Goal: Task Accomplishment & Management: Complete application form

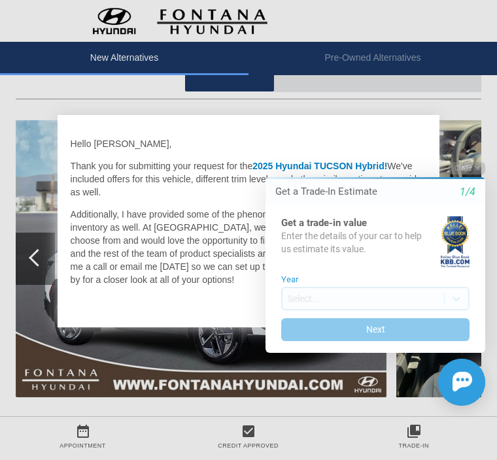
scroll to position [120, 0]
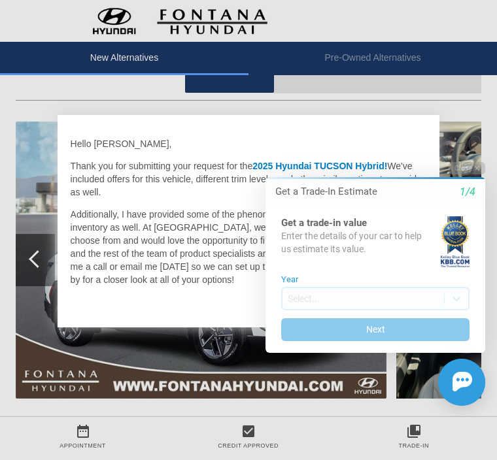
click at [415, 252] on div "Enter the details of your car to help us estimate its value." at bounding box center [360, 243] width 158 height 26
click at [413, 252] on div "Enter the details of your car to help us estimate its value." at bounding box center [360, 243] width 158 height 26
click at [422, 250] on div "Enter the details of your car to help us estimate its value." at bounding box center [360, 243] width 158 height 26
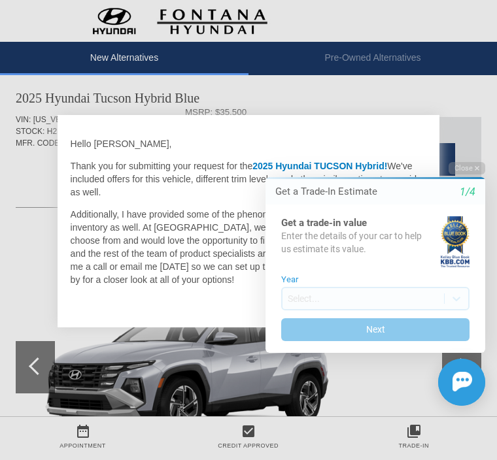
scroll to position [822, 0]
click at [334, 324] on button "Next" at bounding box center [375, 329] width 188 height 23
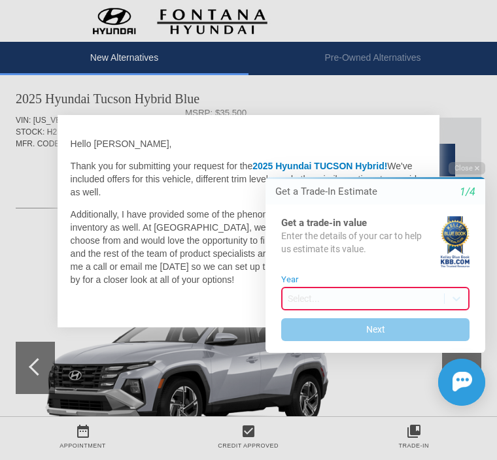
click at [324, 275] on label "Year" at bounding box center [375, 280] width 188 height 10
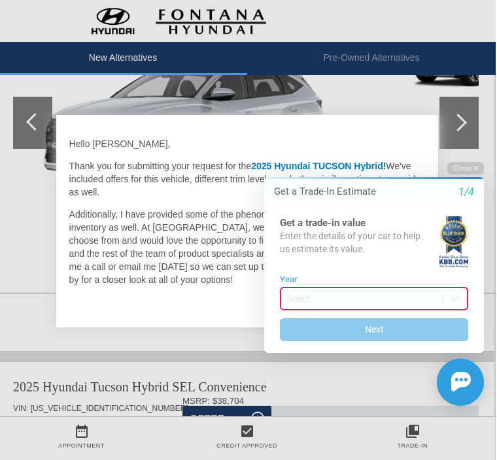
scroll to position [1068, 1]
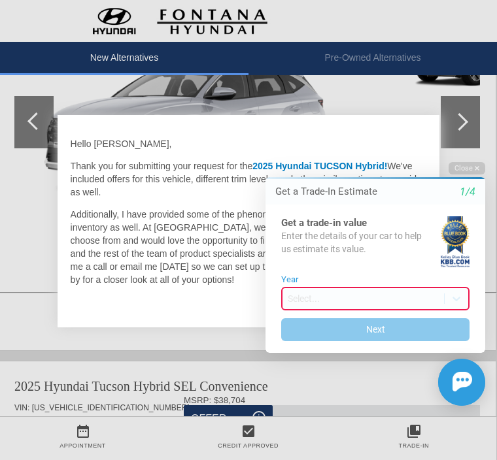
click at [466, 152] on html "Welcome! Get a Trade-In Estimate 1/4 Get a trade-in value Enter the details of …" at bounding box center [367, 152] width 259 height 0
click at [477, 164] on button "Close" at bounding box center [467, 168] width 37 height 12
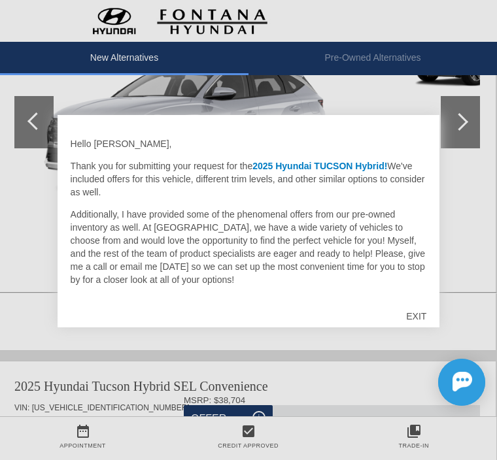
click at [419, 320] on div "EXIT" at bounding box center [416, 316] width 46 height 39
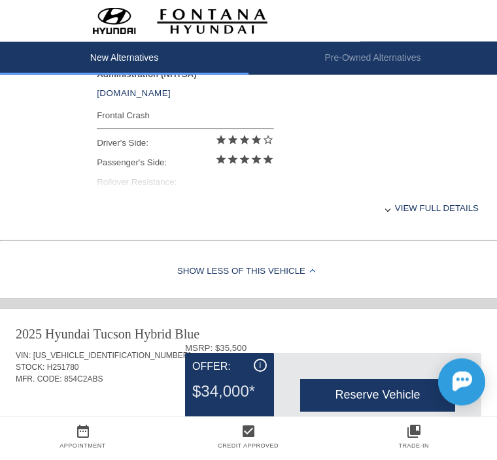
scroll to position [587, 0]
click at [457, 222] on div "View full details" at bounding box center [288, 208] width 382 height 32
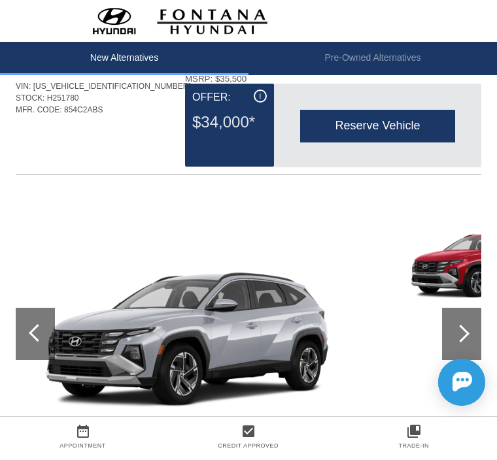
scroll to position [848, 0]
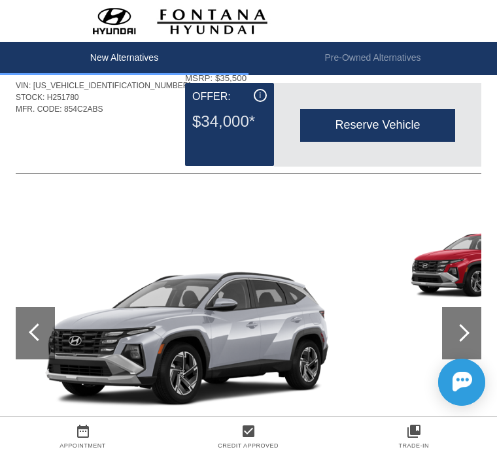
click at [471, 332] on div at bounding box center [461, 333] width 39 height 52
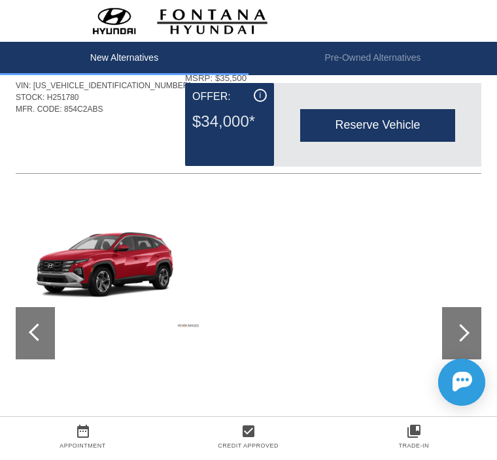
click at [475, 333] on div at bounding box center [461, 333] width 39 height 52
click at [476, 326] on div at bounding box center [461, 333] width 39 height 52
click at [114, 260] on img at bounding box center [112, 262] width 180 height 135
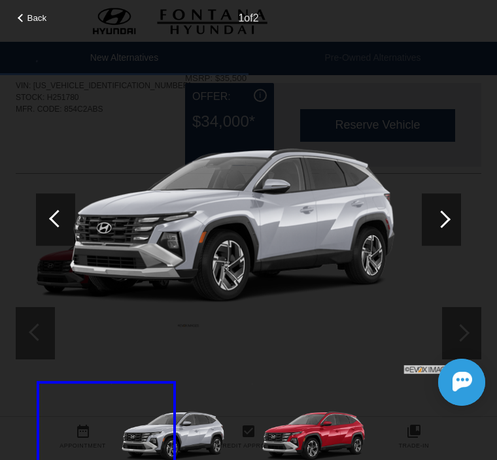
click at [455, 211] on div at bounding box center [441, 220] width 39 height 52
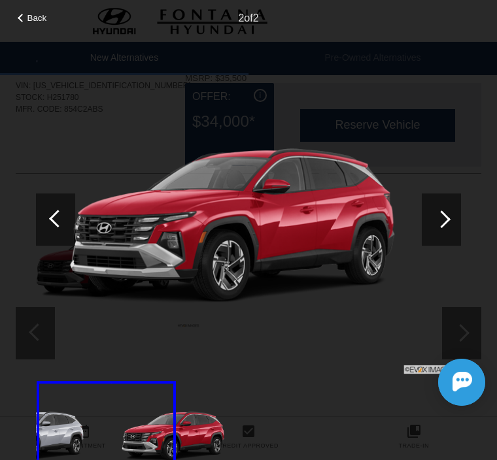
click at [454, 207] on div at bounding box center [441, 220] width 39 height 52
click at [448, 222] on div at bounding box center [441, 220] width 39 height 52
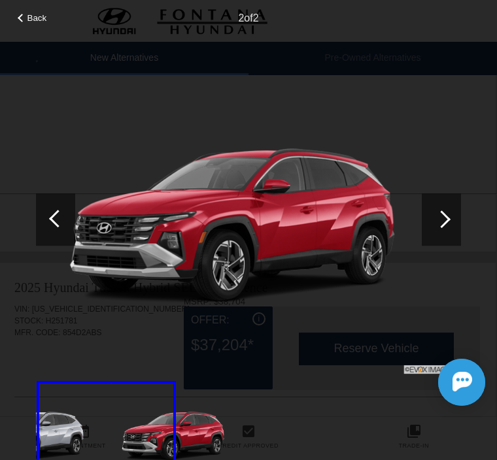
scroll to position [1159, 1]
click at [24, 16] on div "Back" at bounding box center [32, 16] width 65 height 7
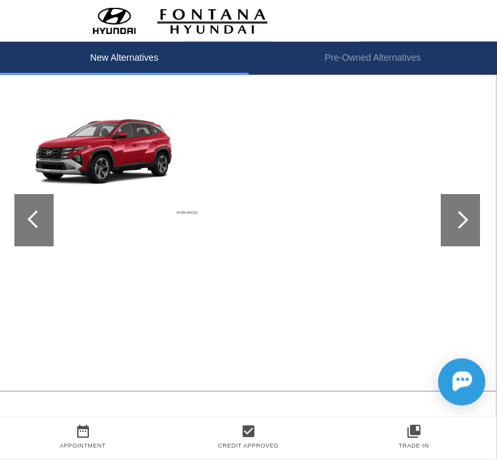
scroll to position [961, 1]
click at [181, 204] on img at bounding box center [110, 149] width 180 height 135
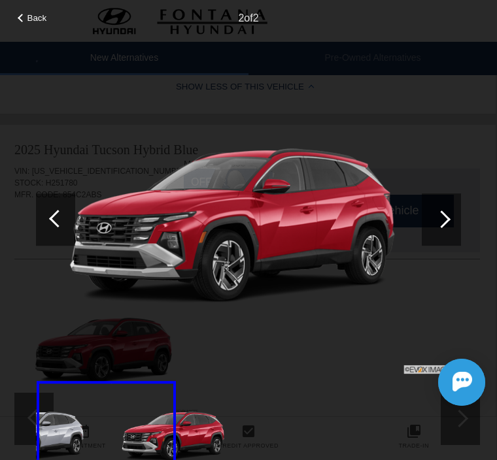
scroll to position [756, 1]
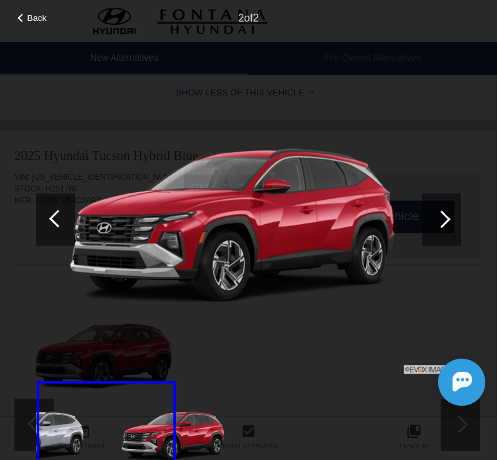
click at [55, 213] on div at bounding box center [58, 219] width 18 height 18
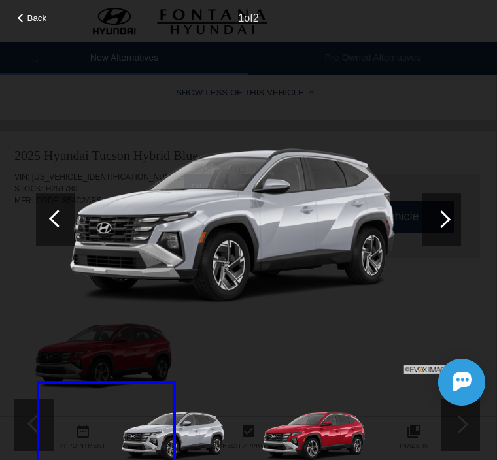
click at [53, 214] on div at bounding box center [55, 220] width 39 height 52
click at [54, 212] on div at bounding box center [55, 220] width 39 height 52
click at [58, 214] on div at bounding box center [58, 219] width 18 height 18
click at [24, 18] on div at bounding box center [22, 18] width 9 height 9
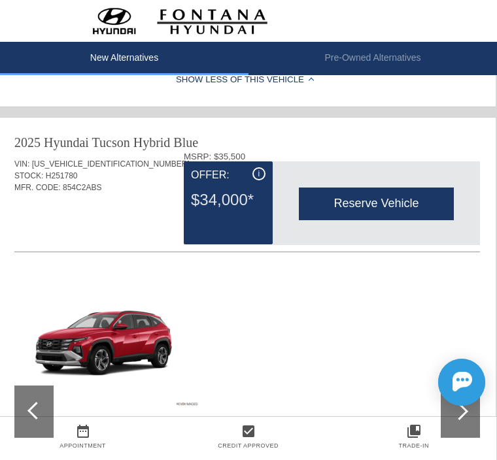
scroll to position [766, 1]
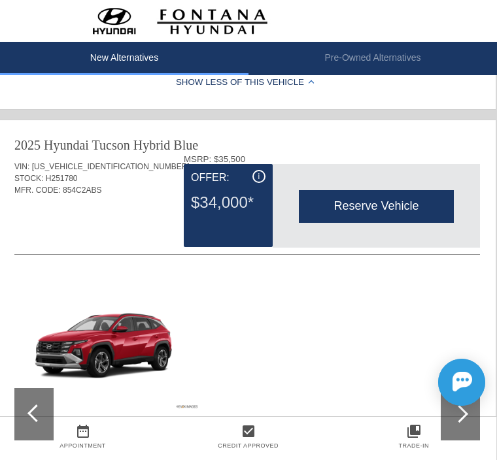
click at [115, 336] on img at bounding box center [110, 343] width 180 height 135
